Goal: Task Accomplishment & Management: Manage account settings

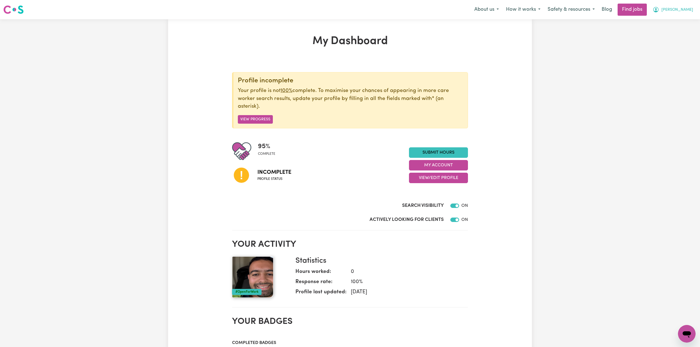
drag, startPoint x: 676, startPoint y: 8, endPoint x: 673, endPoint y: 14, distance: 6.3
click at [676, 8] on button "[PERSON_NAME]" at bounding box center [673, 10] width 48 height 12
click at [657, 44] on link "Logout" at bounding box center [674, 42] width 44 height 10
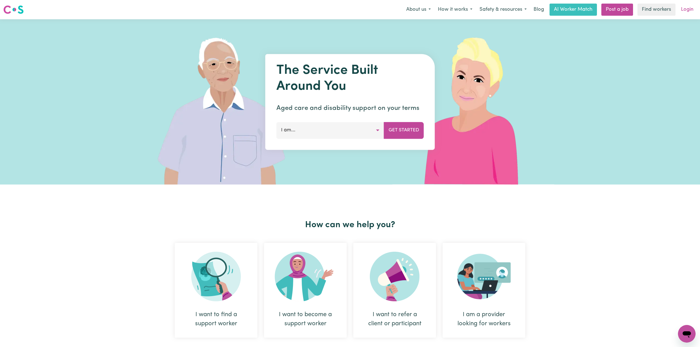
click at [682, 12] on link "Login" at bounding box center [686, 10] width 19 height 12
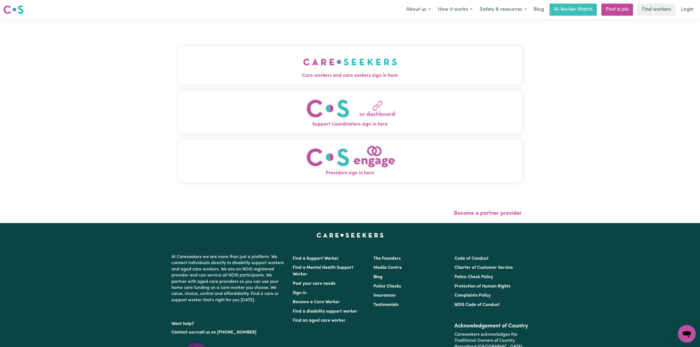
click at [254, 80] on button "Care workers and care seekers sign in here" at bounding box center [349, 65] width 343 height 39
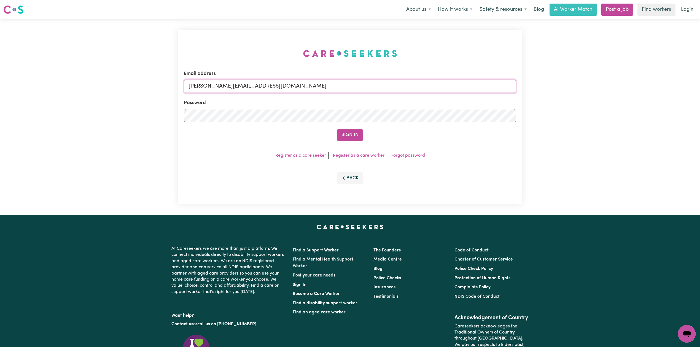
drag, startPoint x: 219, startPoint y: 92, endPoint x: 221, endPoint y: 89, distance: 3.5
click at [219, 92] on input "[PERSON_NAME][EMAIL_ADDRESS][DOMAIN_NAME]" at bounding box center [350, 86] width 332 height 13
drag, startPoint x: 217, startPoint y: 87, endPoint x: 408, endPoint y: 99, distance: 191.0
click at [408, 99] on form "Email address Superuser~[EMAIL_ADDRESS][DOMAIN_NAME] Password Sign In" at bounding box center [350, 105] width 332 height 71
type input "Superuser~[EMAIL_ADDRESS][DOMAIN_NAME]"
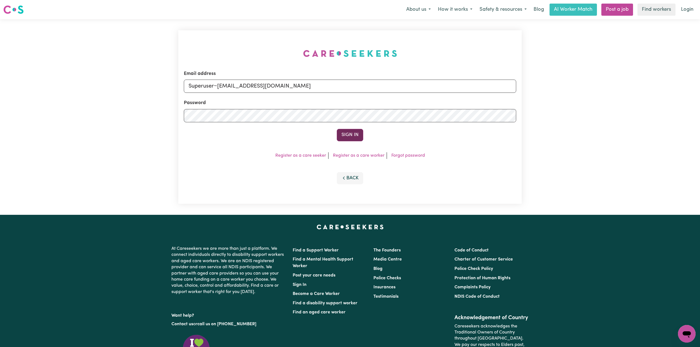
click at [340, 129] on button "Sign In" at bounding box center [350, 135] width 26 height 12
